Goal: Transaction & Acquisition: Purchase product/service

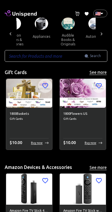
scroll to position [0, 75]
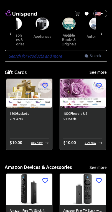
click at [39, 30] on button "appliances" at bounding box center [42, 37] width 27 height 14
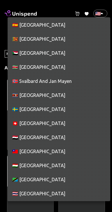
scroll to position [2893, 0]
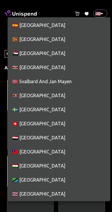
click at [25, 108] on li "🇸🇪 [GEOGRAPHIC_DATA]" at bounding box center [59, 109] width 103 height 14
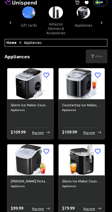
scroll to position [0, 0]
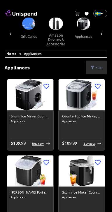
click at [94, 69] on icon at bounding box center [93, 67] width 4 height 4
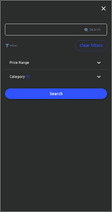
click at [62, 78] on div "Category (1)" at bounding box center [53, 76] width 86 height 5
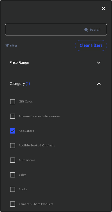
click at [61, 87] on div "Category (1)" at bounding box center [56, 83] width 102 height 19
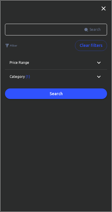
click at [11, 46] on p "Filter" at bounding box center [13, 45] width 7 height 4
click at [11, 45] on p "Filter" at bounding box center [13, 45] width 7 height 4
click at [104, 9] on icon at bounding box center [103, 8] width 7 height 7
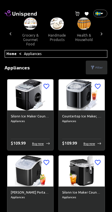
scroll to position [0, 419]
click at [80, 31] on button "health & household" at bounding box center [83, 38] width 27 height 16
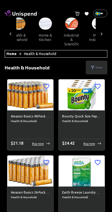
scroll to position [0, 484]
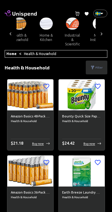
click at [41, 33] on button "home & kitchen" at bounding box center [46, 38] width 26 height 16
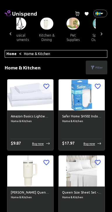
scroll to position [0, 569]
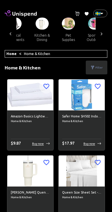
click at [64, 38] on button "pet supplies" at bounding box center [68, 38] width 26 height 16
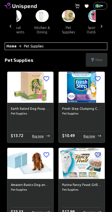
scroll to position [8, 0]
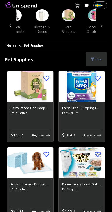
click at [18, 97] on img at bounding box center [30, 86] width 46 height 31
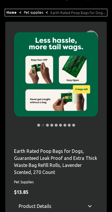
scroll to position [42, 0]
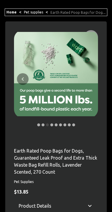
click at [30, 108] on div at bounding box center [23, 79] width 18 height 98
click at [22, 81] on icon "Previous" at bounding box center [22, 78] width 7 height 7
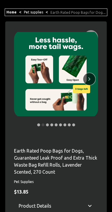
click at [87, 84] on button "Next" at bounding box center [90, 79] width 12 height 12
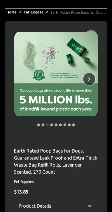
click at [92, 80] on icon "Next" at bounding box center [89, 78] width 7 height 7
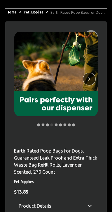
click at [90, 80] on icon "Next" at bounding box center [89, 78] width 7 height 7
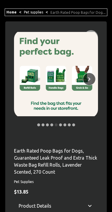
click at [91, 79] on icon "Next" at bounding box center [89, 78] width 7 height 7
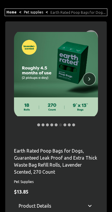
click at [92, 80] on icon "Next" at bounding box center [89, 78] width 7 height 7
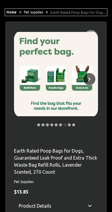
click at [92, 80] on icon "Next" at bounding box center [89, 78] width 7 height 7
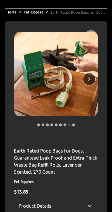
click at [94, 82] on button "Next" at bounding box center [90, 79] width 12 height 12
click at [93, 78] on button "Next" at bounding box center [90, 79] width 12 height 12
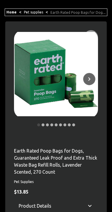
click at [93, 78] on button "Next" at bounding box center [90, 79] width 12 height 12
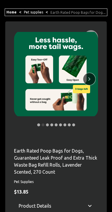
click at [93, 80] on button "Next" at bounding box center [90, 79] width 12 height 12
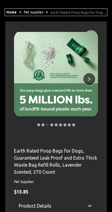
click at [93, 82] on icon "Next" at bounding box center [89, 78] width 7 height 7
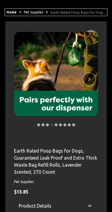
click at [95, 80] on button "Next" at bounding box center [90, 79] width 12 height 12
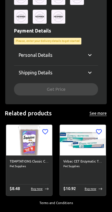
scroll to position [322, 0]
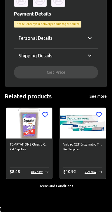
click at [40, 56] on p "Shipping Details" at bounding box center [36, 55] width 34 height 7
